Goal: Task Accomplishment & Management: Use online tool/utility

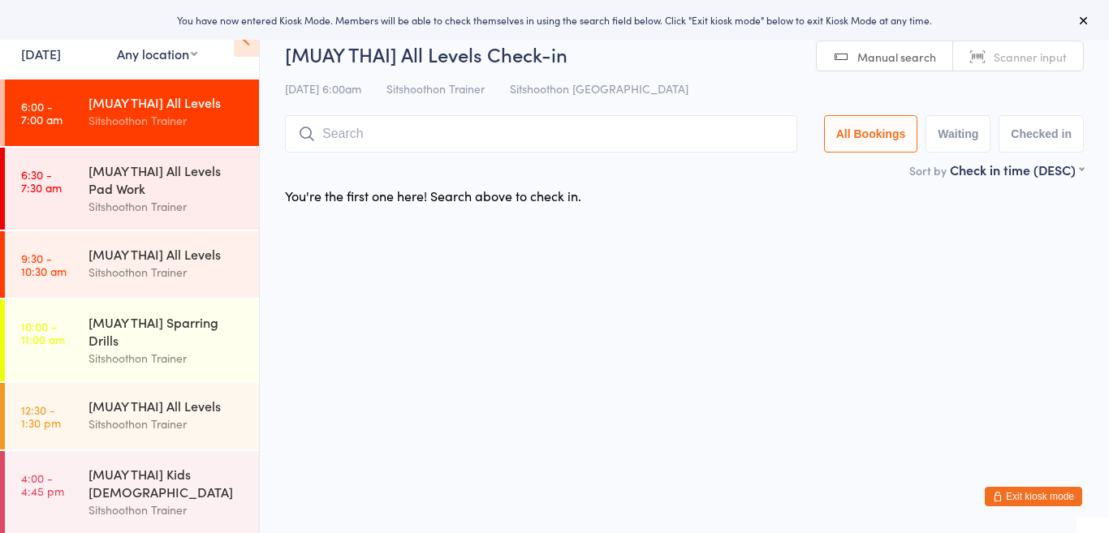
click at [130, 58] on select "Any location ST Martial Arts Arncliffe [GEOGRAPHIC_DATA] [GEOGRAPHIC_DATA]" at bounding box center [157, 54] width 80 height 18
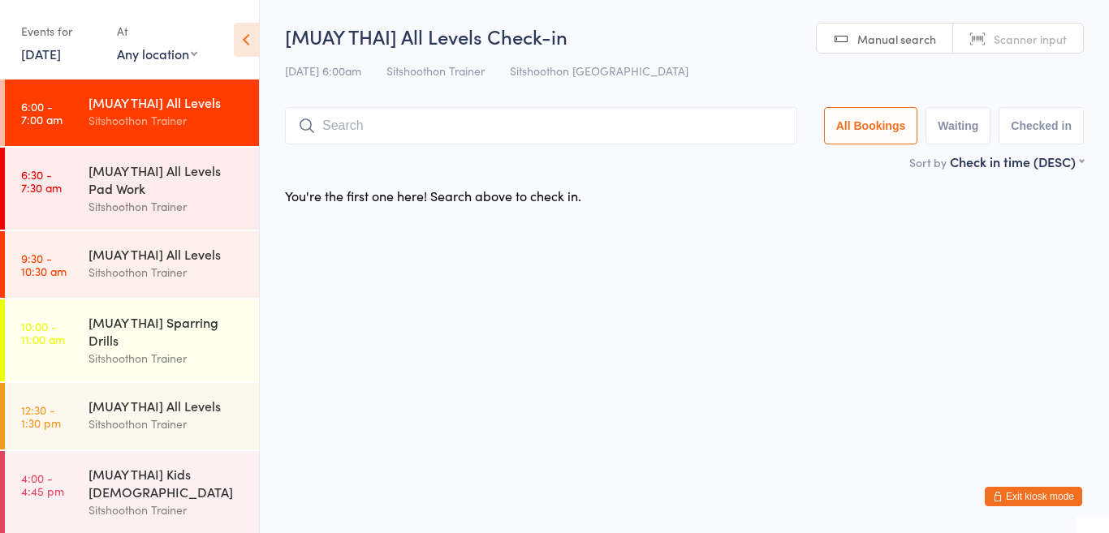
select select "1"
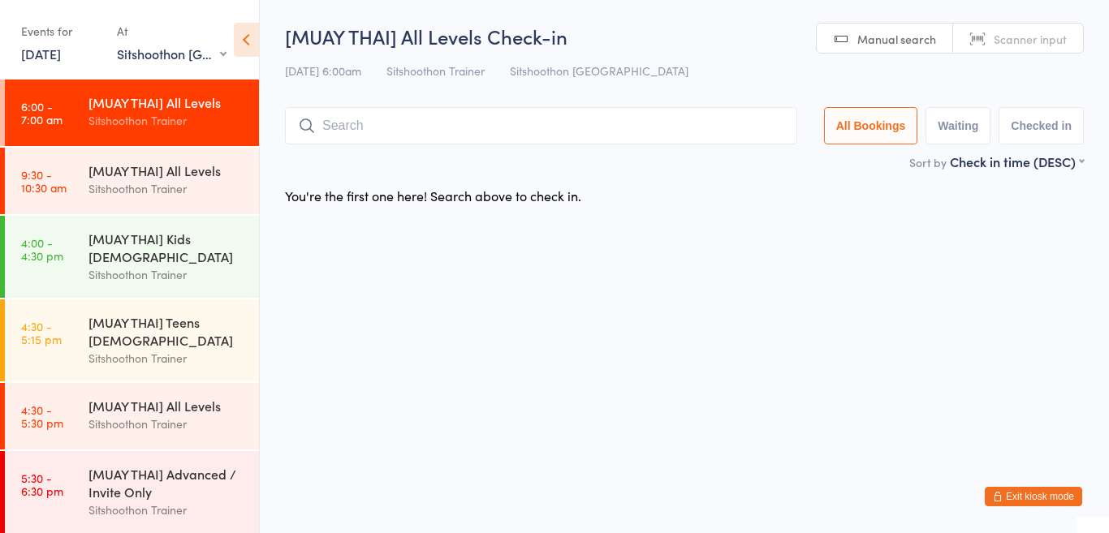
click at [127, 54] on select "Any location ST Martial Arts Arncliffe [GEOGRAPHIC_DATA] [GEOGRAPHIC_DATA]" at bounding box center [172, 54] width 110 height 18
select select
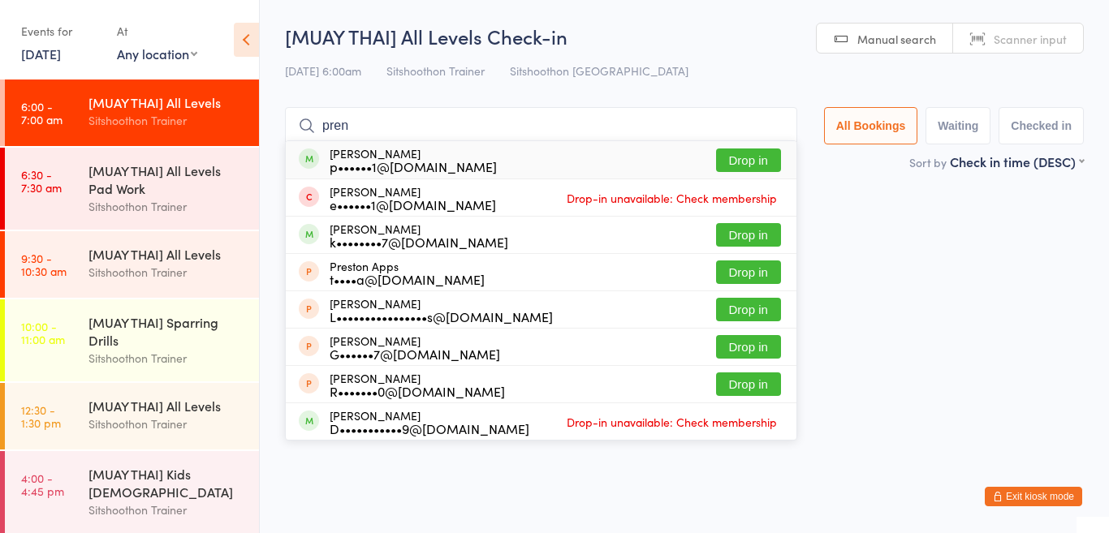
type input "pren"
click at [735, 161] on button "Drop in" at bounding box center [748, 161] width 65 height 24
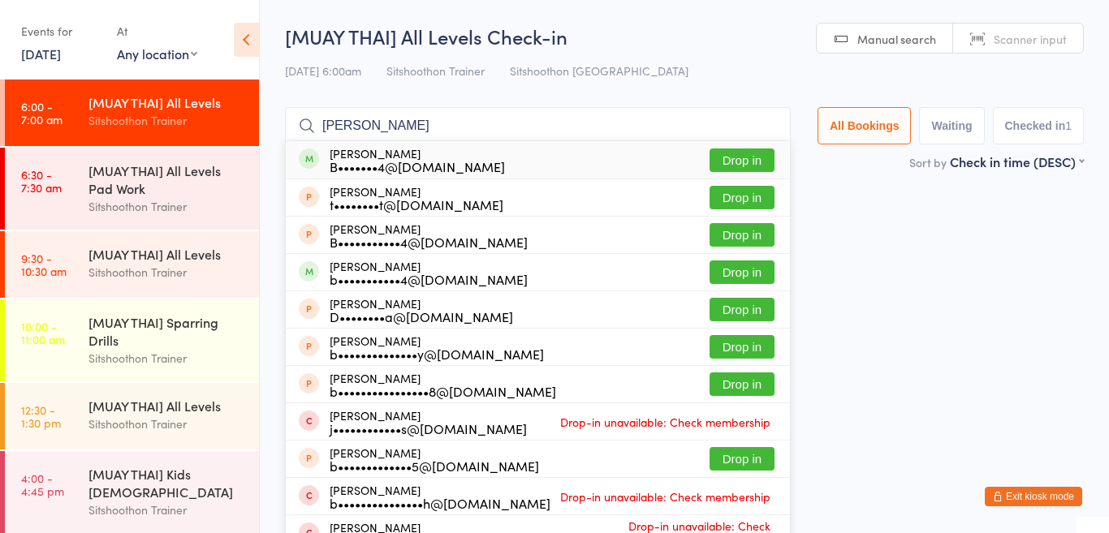
type input "[PERSON_NAME]"
click at [755, 158] on button "Drop in" at bounding box center [741, 161] width 65 height 24
